Goal: Task Accomplishment & Management: Use online tool/utility

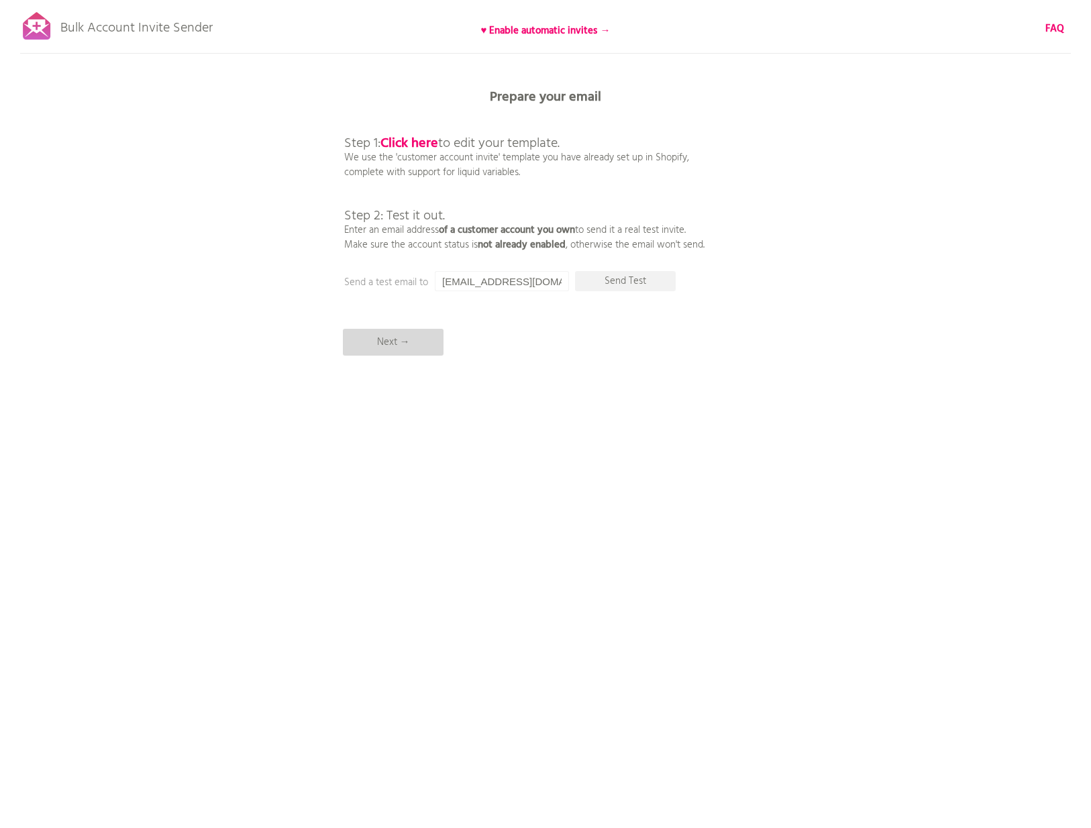
click at [396, 348] on p "Next →" at bounding box center [393, 342] width 101 height 27
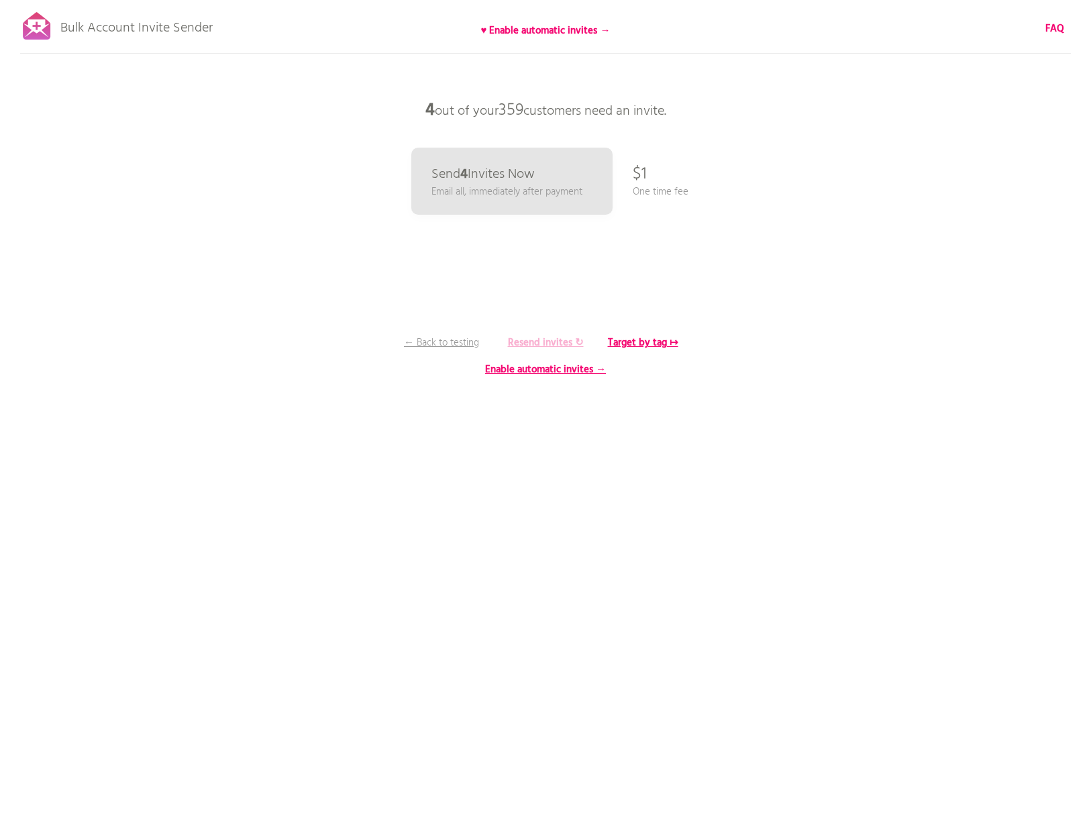
click at [530, 342] on b "Resend invites ↻" at bounding box center [546, 343] width 76 height 16
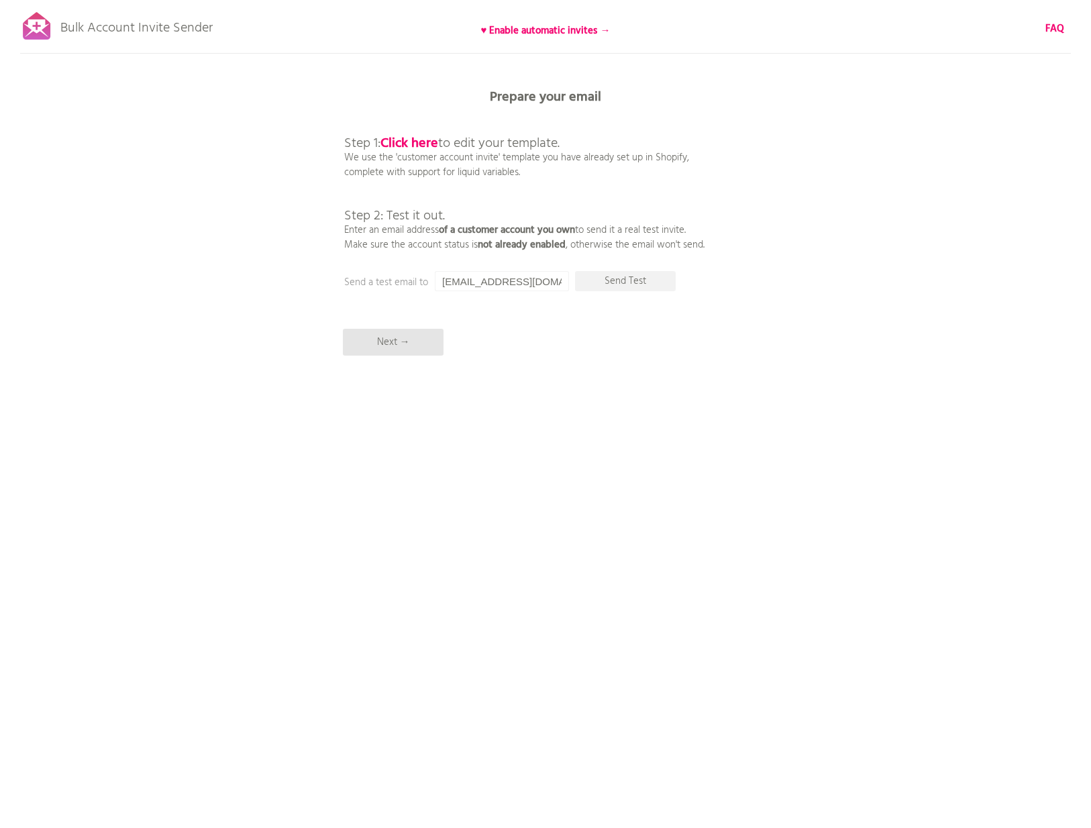
click at [615, 87] on div "Bulk Account Invite Sender ♥ Enable automatic invites → FAQ Synced all customer…" at bounding box center [545, 235] width 1091 height 470
click at [415, 339] on p "Next →" at bounding box center [393, 342] width 101 height 27
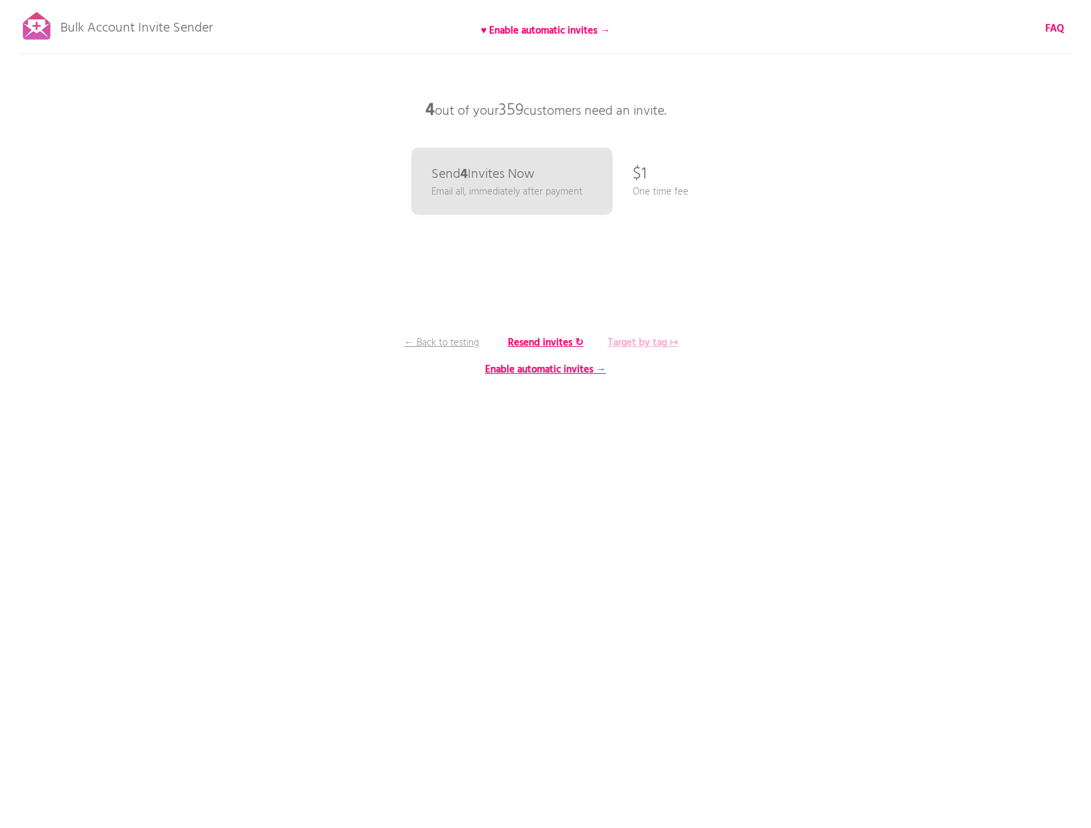
click at [650, 343] on b "Target by tag ↦" at bounding box center [643, 343] width 70 height 16
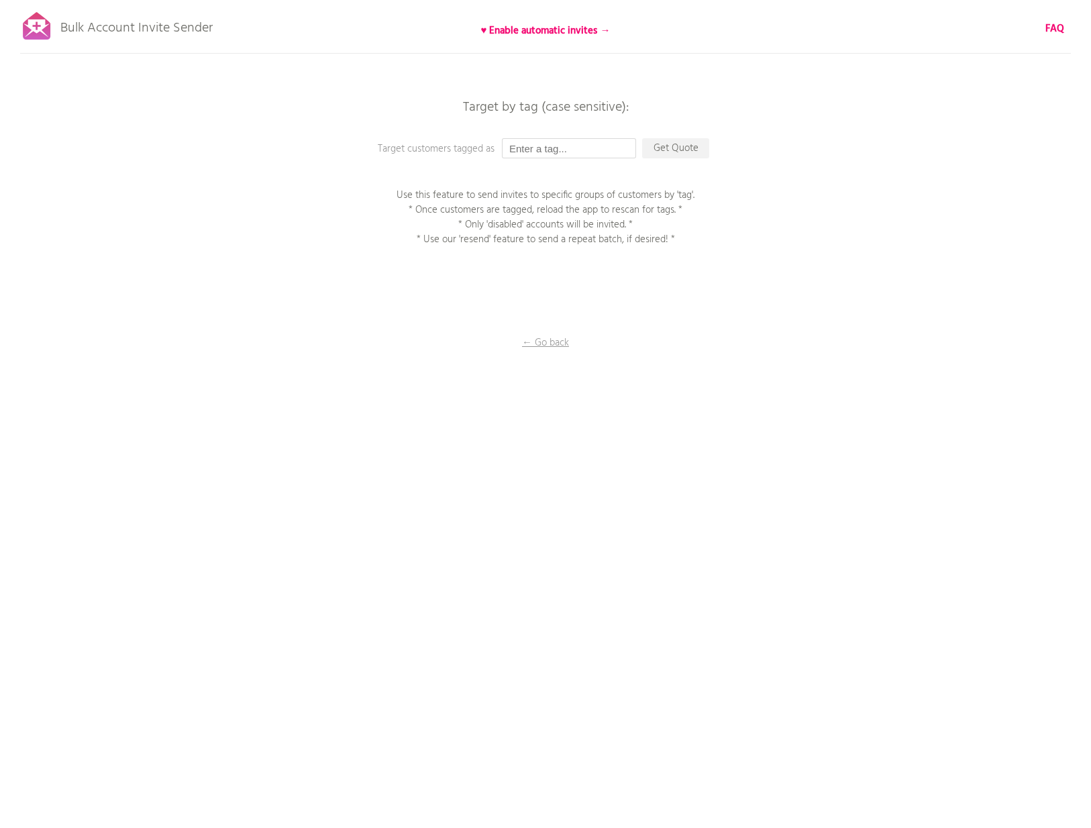
click at [539, 146] on input "text" at bounding box center [569, 148] width 134 height 20
click at [583, 149] on input "text" at bounding box center [569, 148] width 134 height 20
click at [668, 146] on p "Get Quote" at bounding box center [675, 148] width 67 height 20
click at [542, 342] on p "← Go back" at bounding box center [545, 342] width 134 height 15
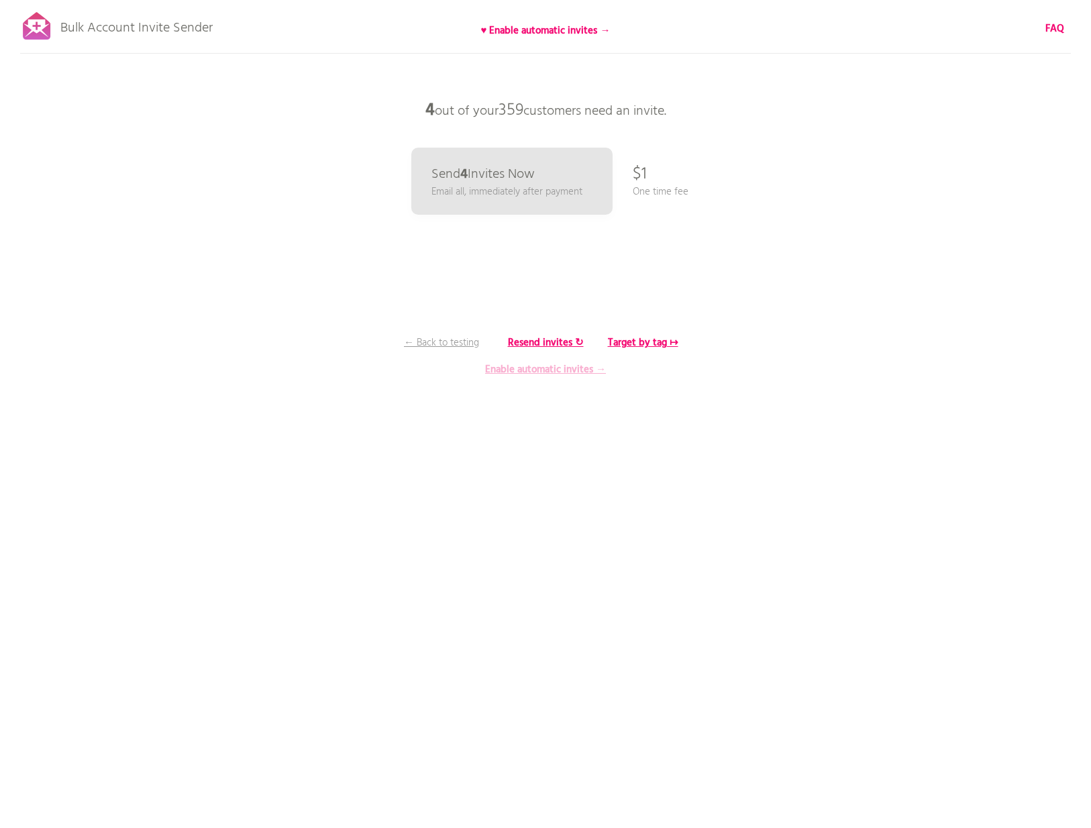
click at [555, 372] on b "Enable automatic invites →" at bounding box center [545, 370] width 121 height 16
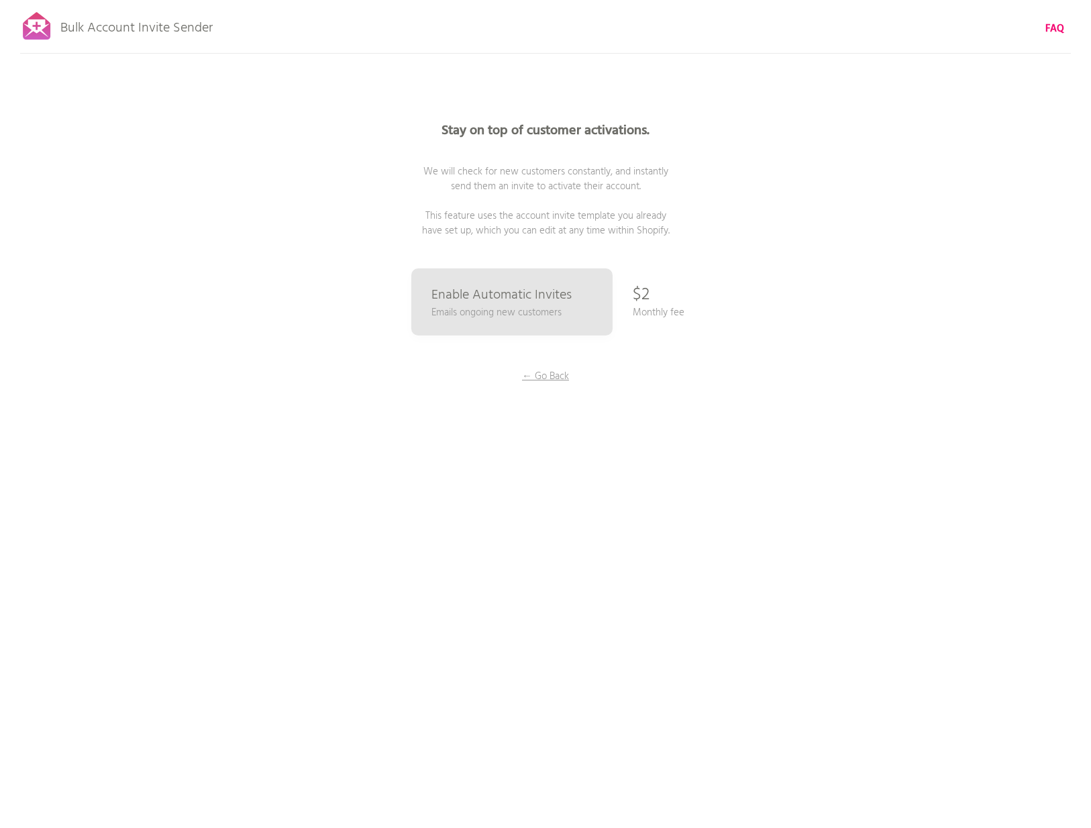
drag, startPoint x: 609, startPoint y: 146, endPoint x: 746, endPoint y: 231, distance: 161.8
click at [746, 231] on p "Stay on top of customer activations. We will check for new customers constantly…" at bounding box center [545, 181] width 403 height 114
click at [727, 231] on p "Stay on top of customer activations. We will check for new customers constantly…" at bounding box center [545, 181] width 403 height 114
drag, startPoint x: 438, startPoint y: 137, endPoint x: 729, endPoint y: 272, distance: 320.9
click at [729, 272] on div "Stay on top of customer activations. We will check for new customers constantly…" at bounding box center [545, 268] width 671 height 537
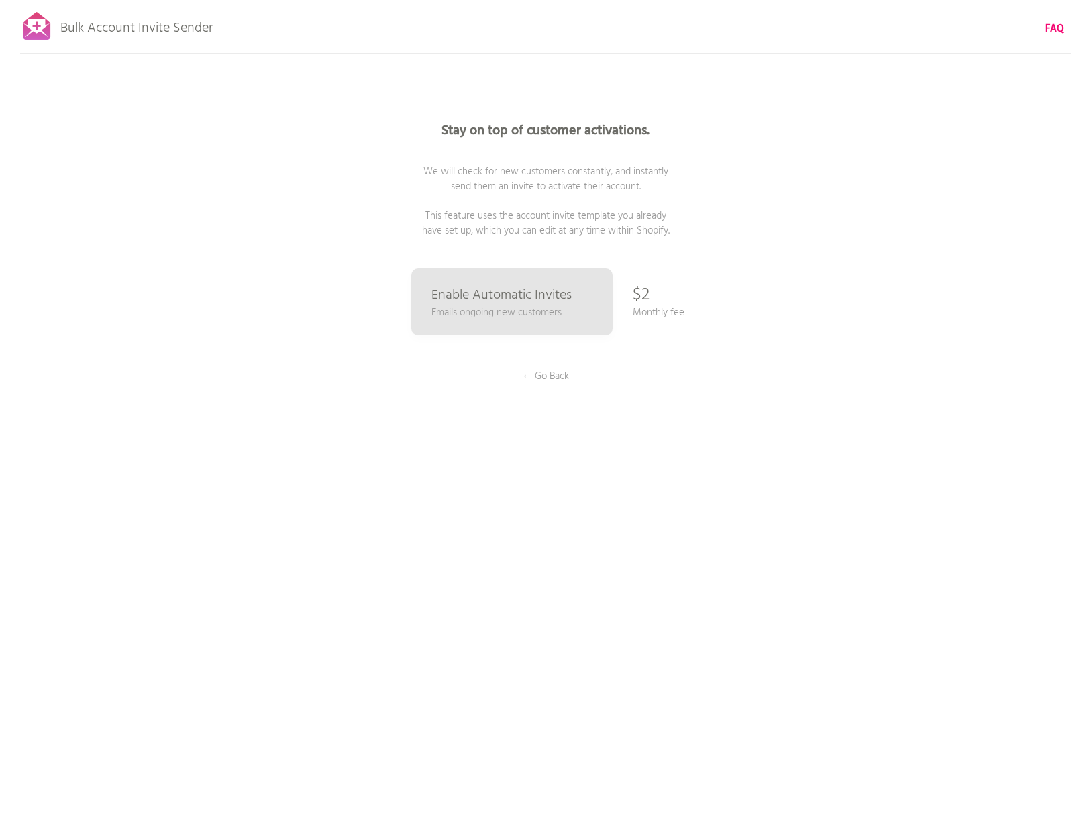
drag, startPoint x: 729, startPoint y: 272, endPoint x: 721, endPoint y: 272, distance: 8.7
click at [729, 272] on div "Stay on top of customer activations. We will check for new customers constantly…" at bounding box center [545, 268] width 671 height 537
drag, startPoint x: 699, startPoint y: 268, endPoint x: 434, endPoint y: 243, distance: 266.2
click at [435, 240] on div "Stay on top of customer activations. We will check for new customers constantly…" at bounding box center [545, 268] width 671 height 537
drag, startPoint x: 407, startPoint y: 293, endPoint x: 719, endPoint y: 315, distance: 312.1
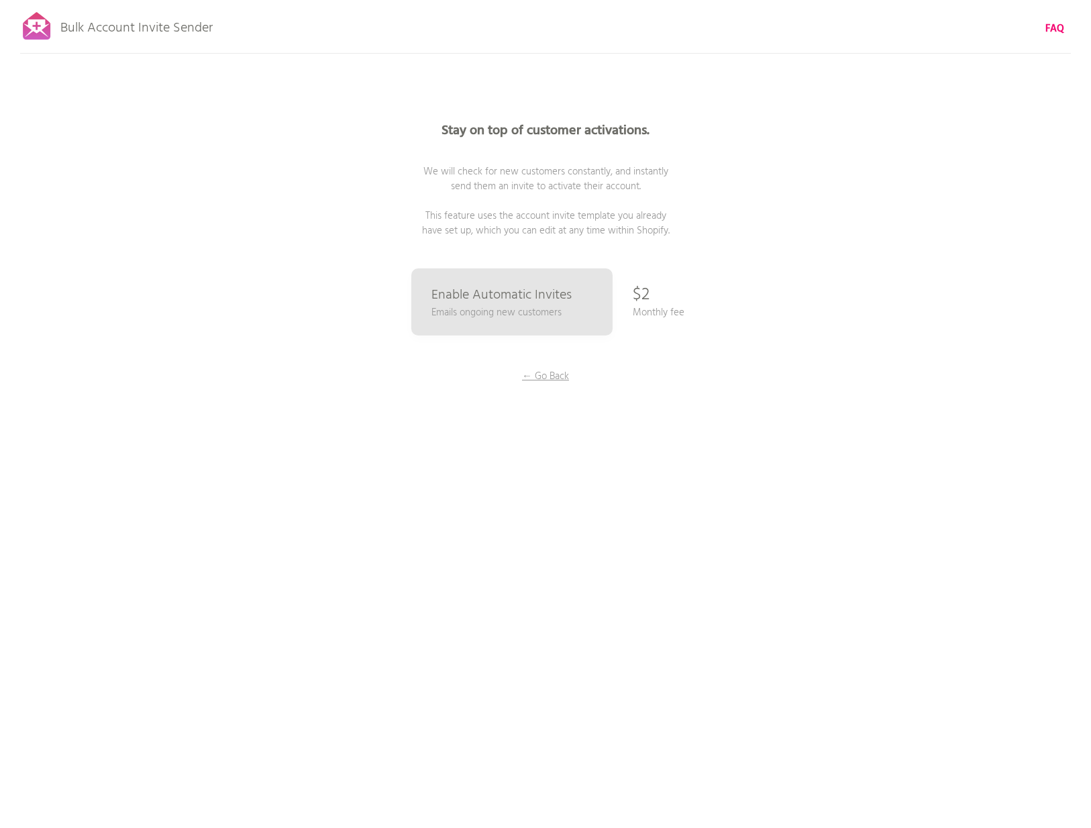
click at [719, 315] on div "Stay on top of customer activations. We will check for new customers constantly…" at bounding box center [545, 268] width 671 height 537
click at [720, 315] on div "Stay on top of customer activations. We will check for new customers constantly…" at bounding box center [545, 268] width 671 height 537
drag, startPoint x: 445, startPoint y: 133, endPoint x: 721, endPoint y: 238, distance: 295.2
click at [721, 238] on div "Stay on top of customer activations. We will check for new customers constantly…" at bounding box center [545, 268] width 671 height 537
drag, startPoint x: 688, startPoint y: 232, endPoint x: 436, endPoint y: 128, distance: 272.2
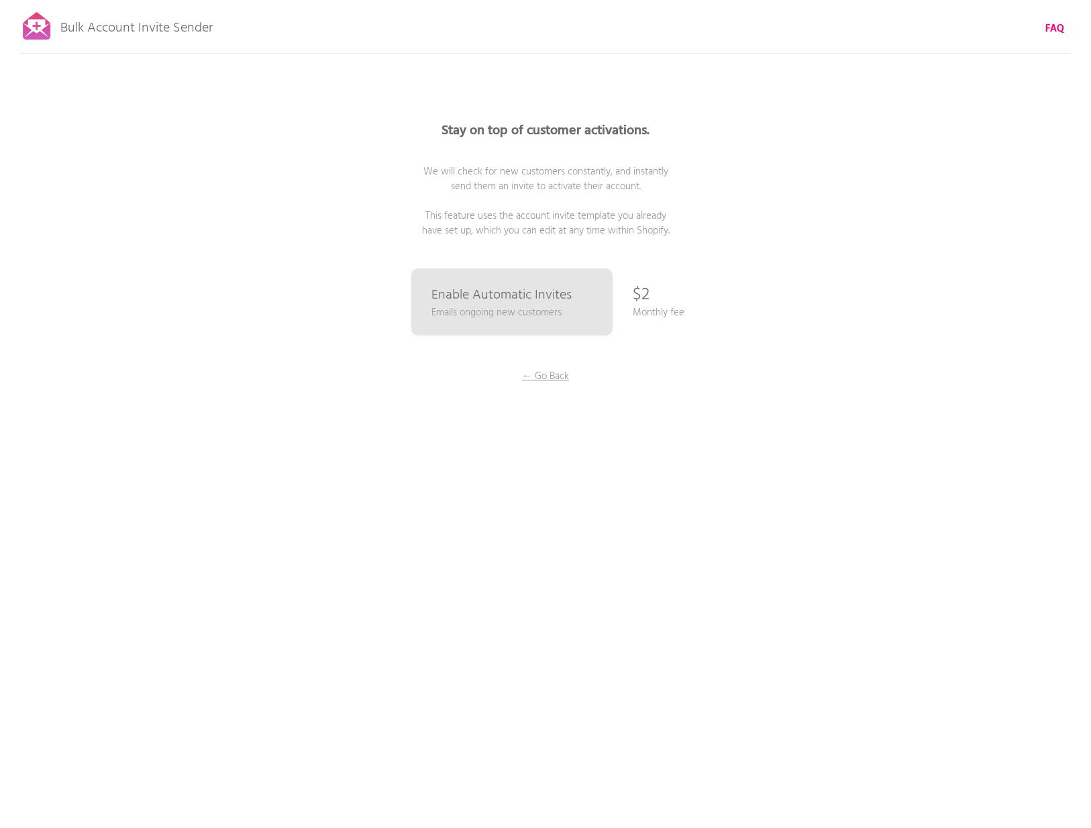
click at [429, 127] on p "Stay on top of customer activations. We will check for new customers constantly…" at bounding box center [545, 181] width 403 height 114
click at [445, 143] on p "Stay on top of customer activations. We will check for new customers constantly…" at bounding box center [545, 181] width 403 height 114
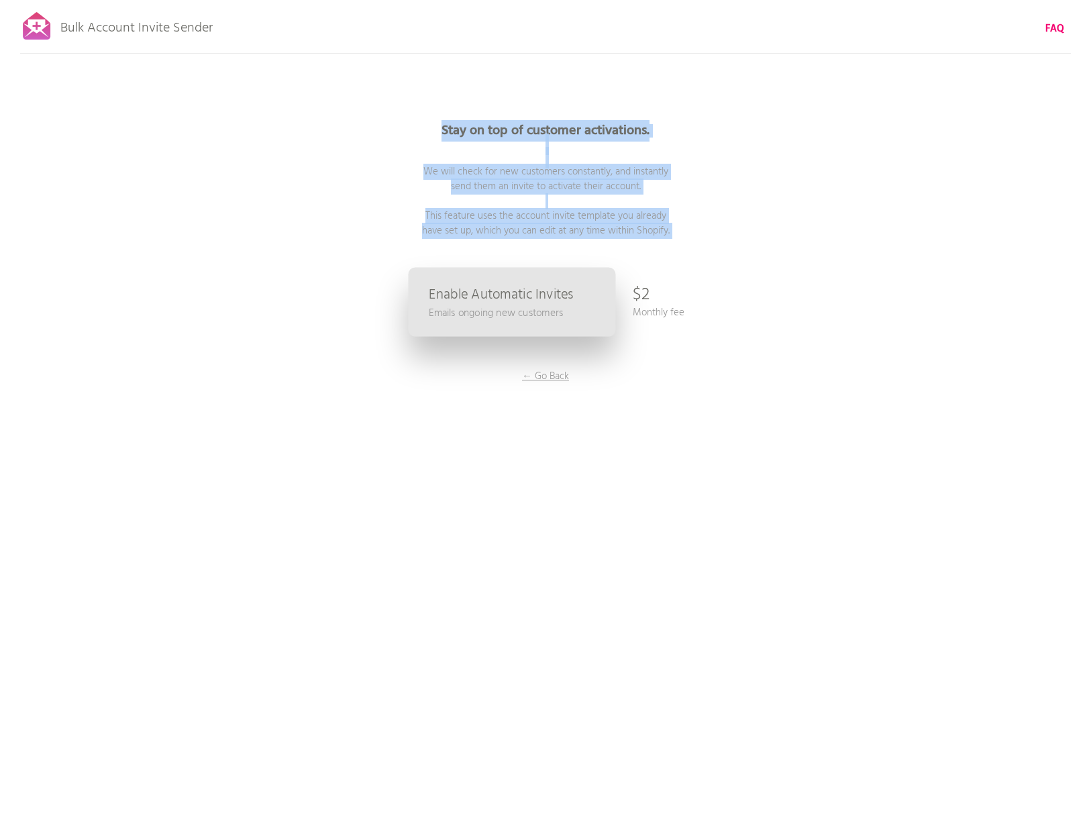
drag, startPoint x: 368, startPoint y: 290, endPoint x: 602, endPoint y: 311, distance: 235.1
click at [602, 311] on div "Stay on top of customer activations. We will check for new customers constantly…" at bounding box center [545, 268] width 671 height 537
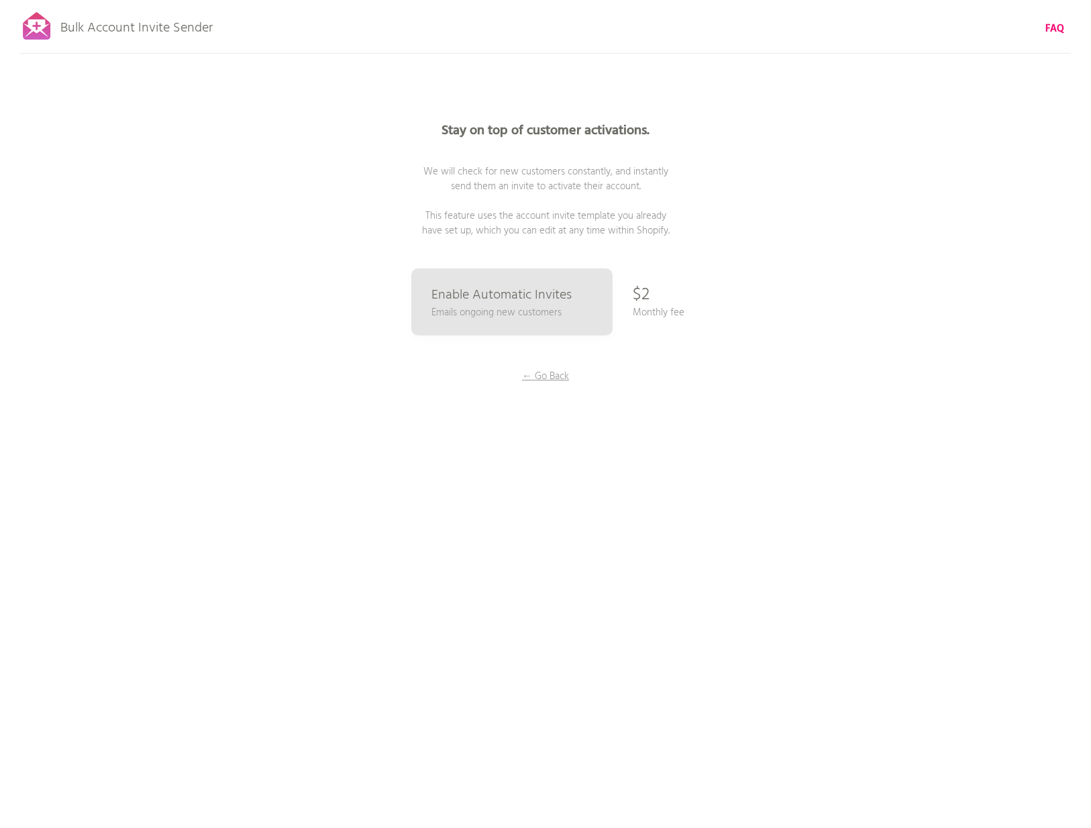
click at [672, 316] on p "Monthly fee" at bounding box center [659, 312] width 52 height 15
drag, startPoint x: 446, startPoint y: 132, endPoint x: 729, endPoint y: 229, distance: 298.7
click at [724, 223] on p "Stay on top of customer activations. We will check for new customers constantly…" at bounding box center [545, 181] width 403 height 114
click at [725, 234] on p "Stay on top of customer activations. We will check for new customers constantly…" at bounding box center [545, 181] width 403 height 114
drag, startPoint x: 710, startPoint y: 241, endPoint x: 475, endPoint y: 162, distance: 247.6
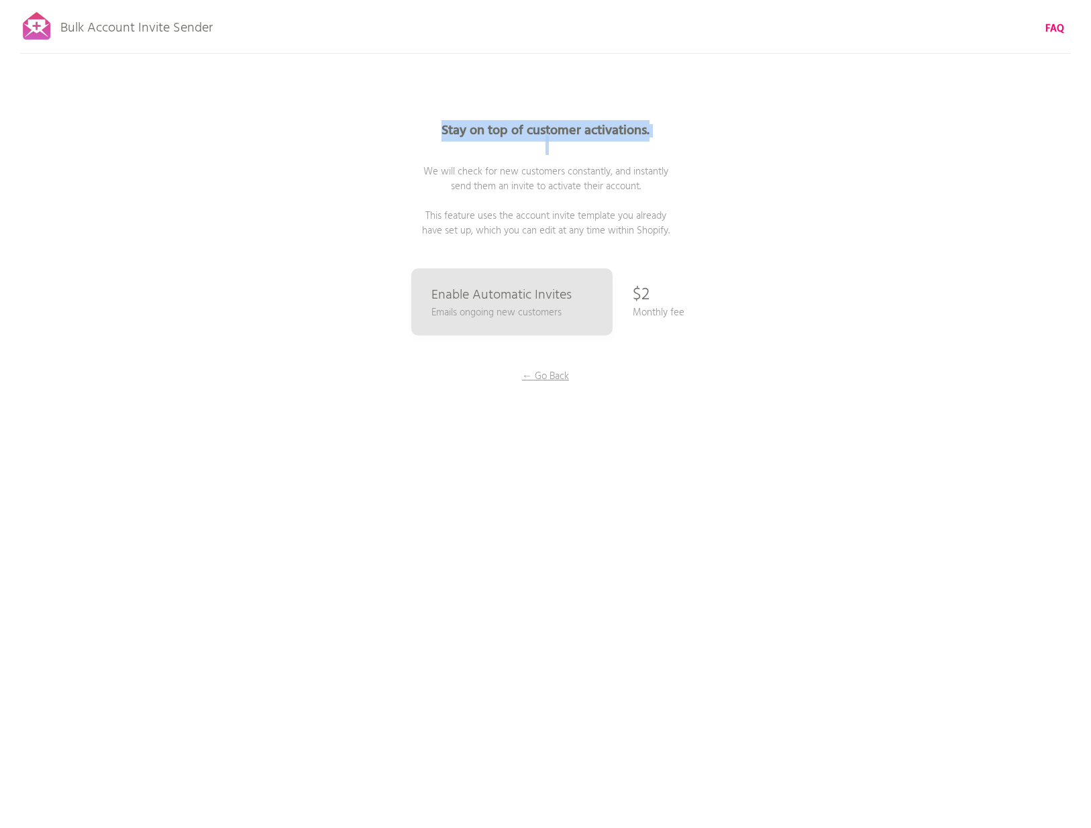
click at [475, 162] on div "Stay on top of customer activations. We will check for new customers constantly…" at bounding box center [545, 268] width 671 height 537
click at [443, 159] on p "Stay on top of customer activations. We will check for new customers constantly…" at bounding box center [545, 181] width 403 height 114
drag, startPoint x: 538, startPoint y: 139, endPoint x: 503, endPoint y: 118, distance: 40.6
click at [714, 227] on p "Stay on top of customer activations. We will check for new customers constantly…" at bounding box center [545, 181] width 403 height 114
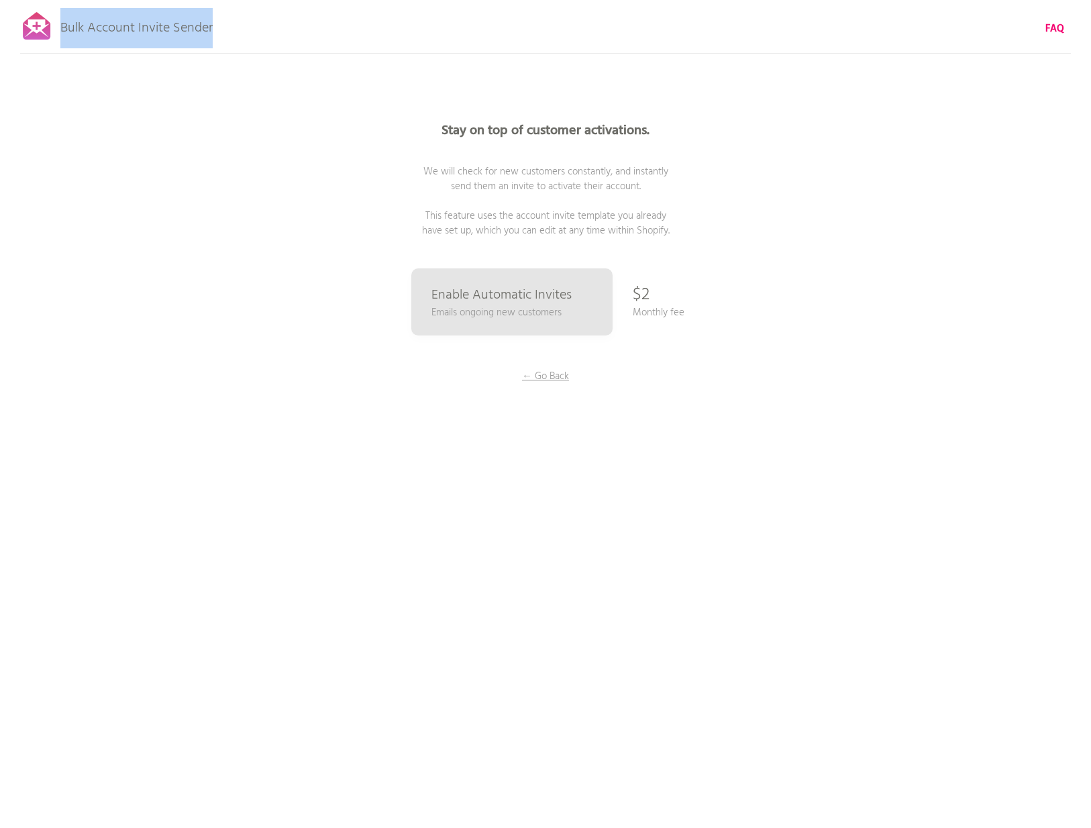
drag, startPoint x: 211, startPoint y: 28, endPoint x: 75, endPoint y: 32, distance: 136.3
click at [52, 0] on div "Bulk Account Invite Sender ♥ Enable automatic invites → FAQ" at bounding box center [545, 0] width 1091 height 0
copy div "Bulk Account Invite Sender"
click at [222, 139] on div "Stay on top of customer activations. We will check for new customers constantly…" at bounding box center [545, 268] width 671 height 537
